Goal: Task Accomplishment & Management: Use online tool/utility

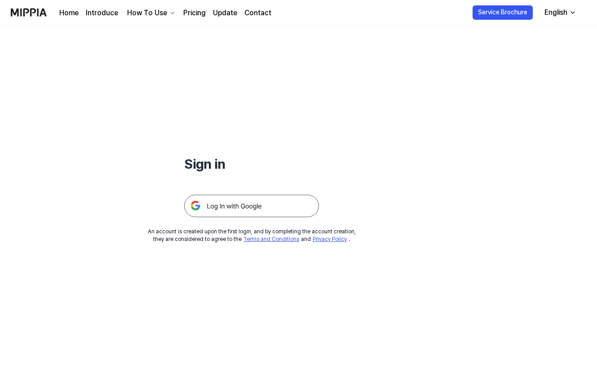
click at [279, 217] on img at bounding box center [251, 206] width 135 height 22
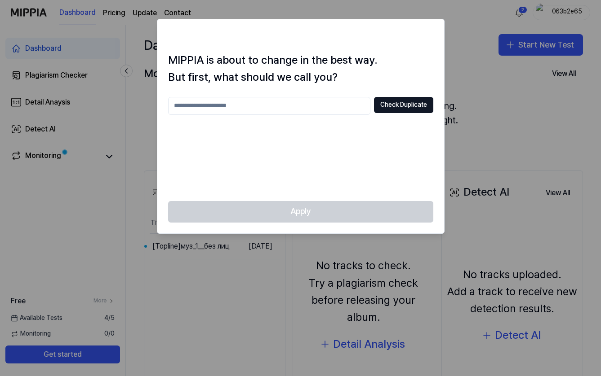
click at [235, 115] on input "text" at bounding box center [269, 106] width 202 height 18
paste input "text"
